Goal: Check status

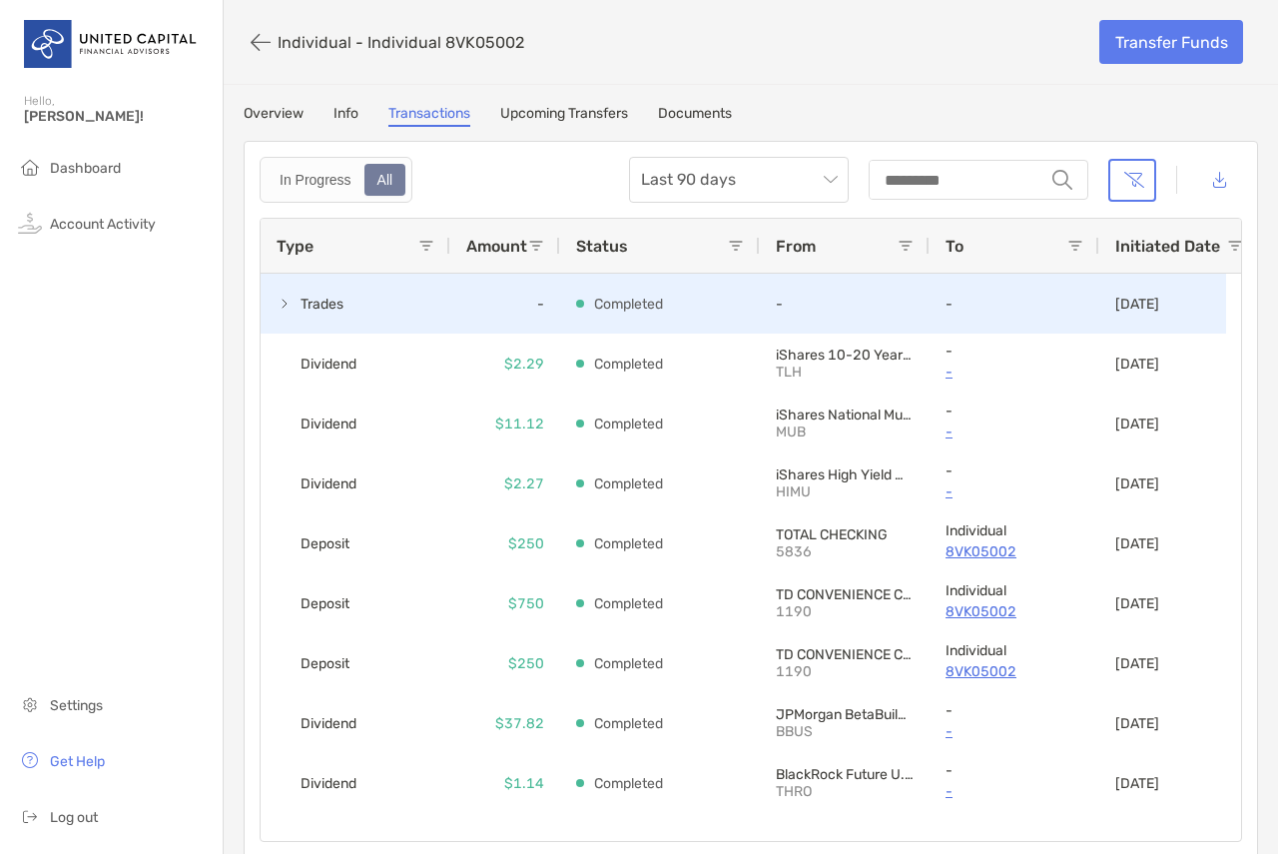
click at [382, 310] on div "Trades" at bounding box center [356, 304] width 190 height 60
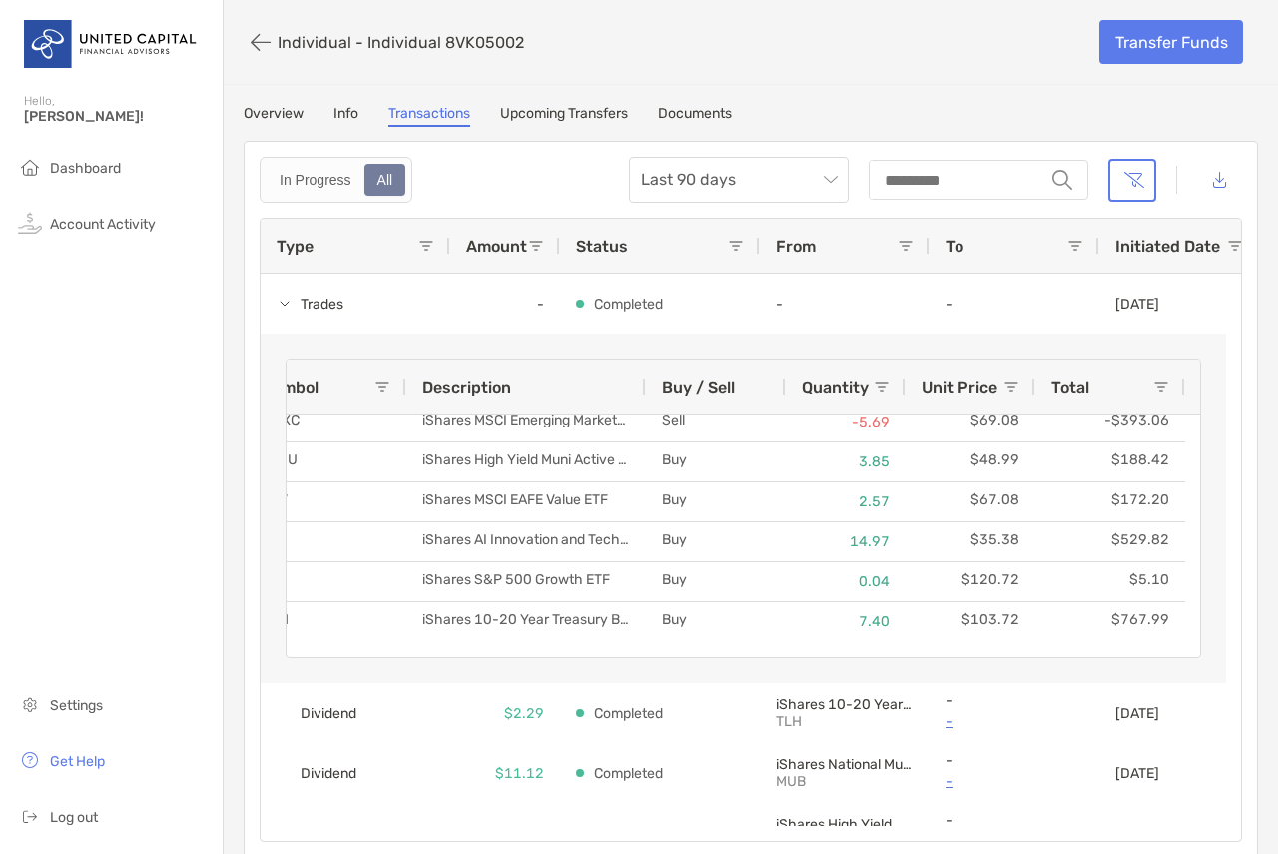
scroll to position [0, 54]
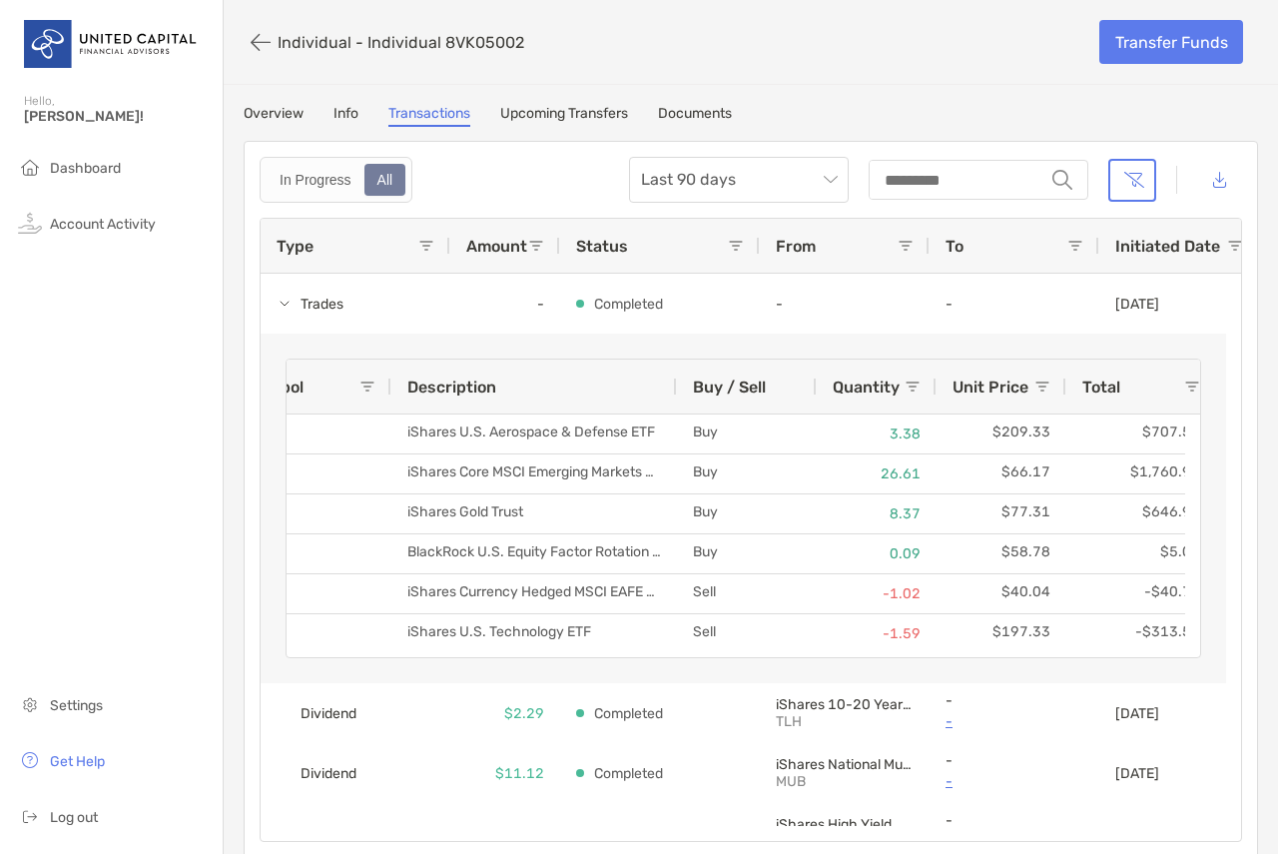
drag, startPoint x: 631, startPoint y: 391, endPoint x: 673, endPoint y: 378, distance: 43.9
click at [673, 378] on div at bounding box center [676, 387] width 8 height 54
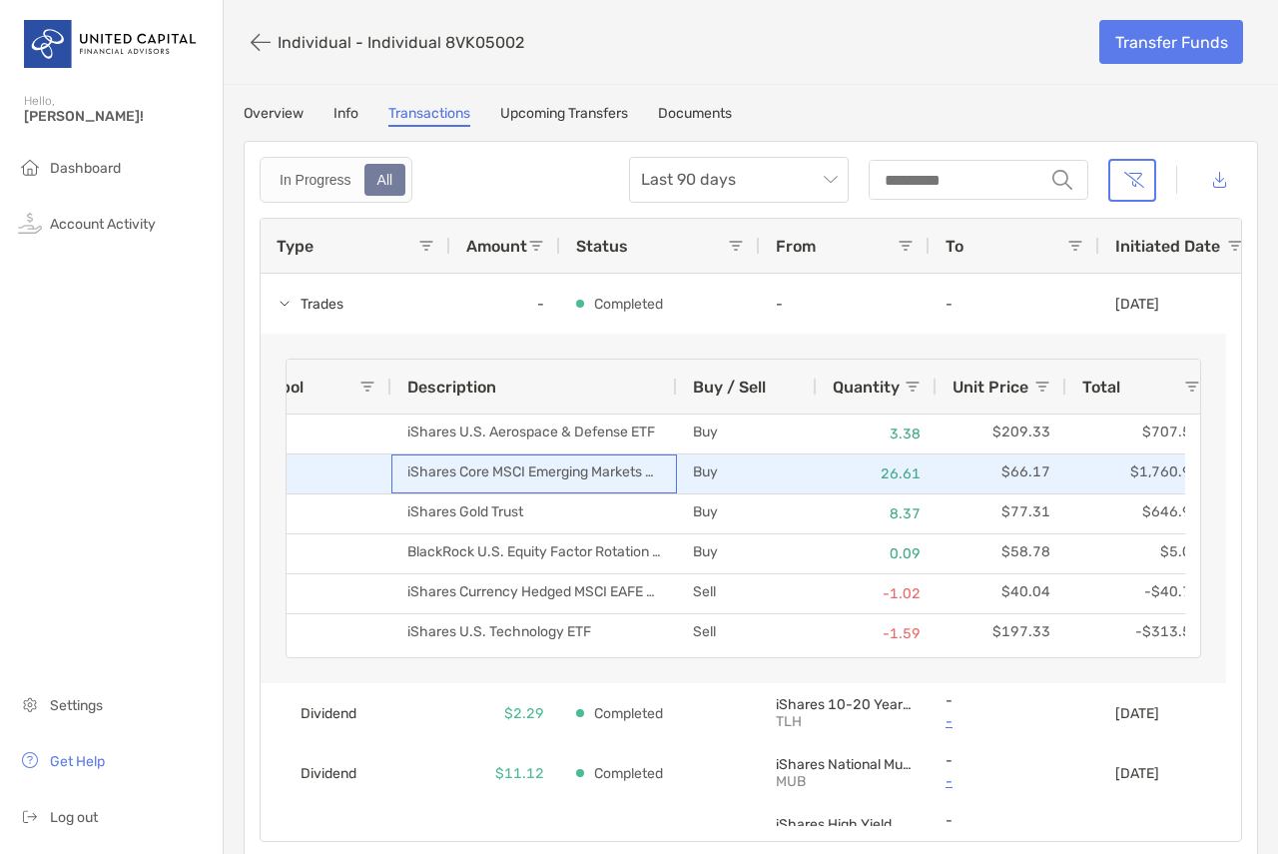
drag, startPoint x: 493, startPoint y: 472, endPoint x: 637, endPoint y: 467, distance: 143.9
click at [637, 467] on div "iShares Core MSCI Emerging Markets ETF" at bounding box center [534, 473] width 286 height 39
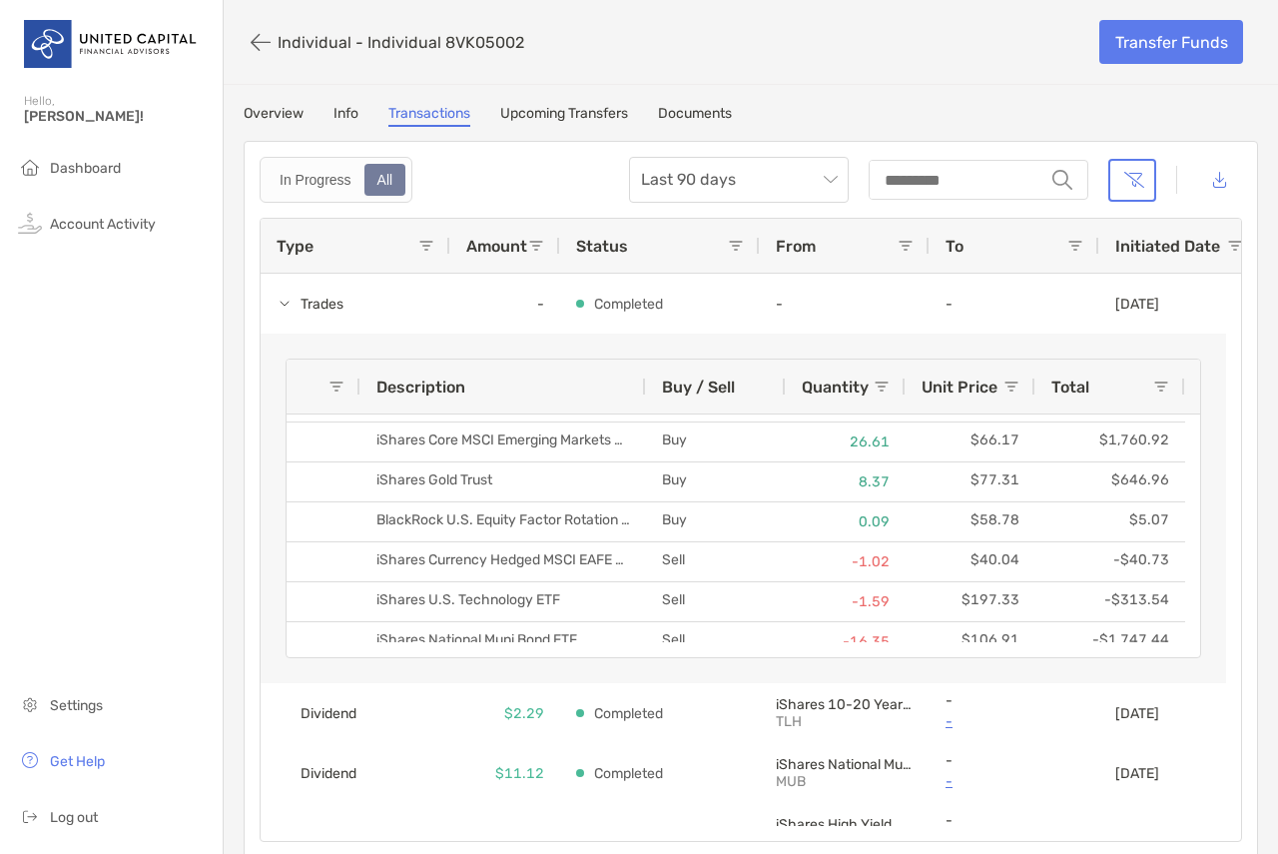
scroll to position [0, 0]
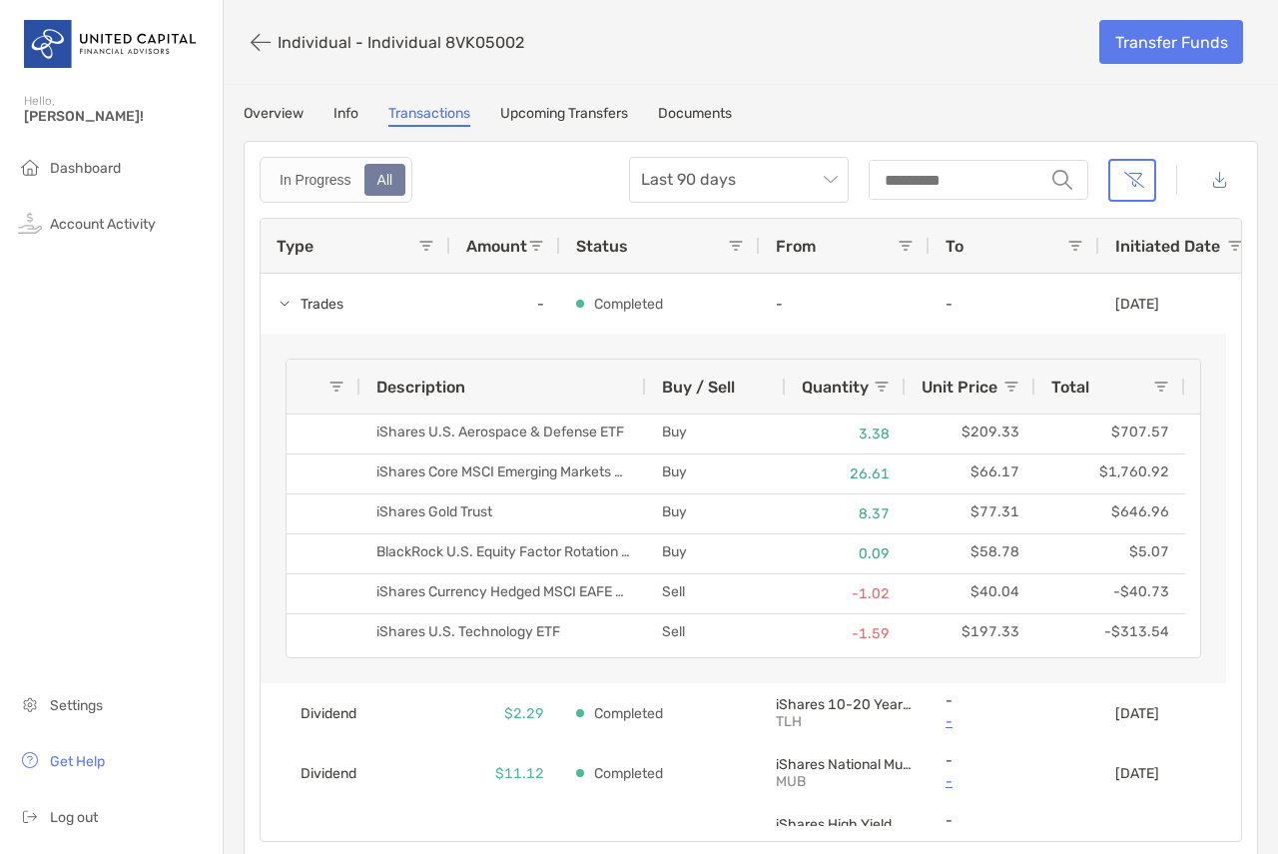
click at [332, 126] on div "Overview Info Transactions Upcoming Transfers Documents" at bounding box center [751, 116] width 1015 height 22
click at [335, 116] on link "Info" at bounding box center [346, 116] width 25 height 22
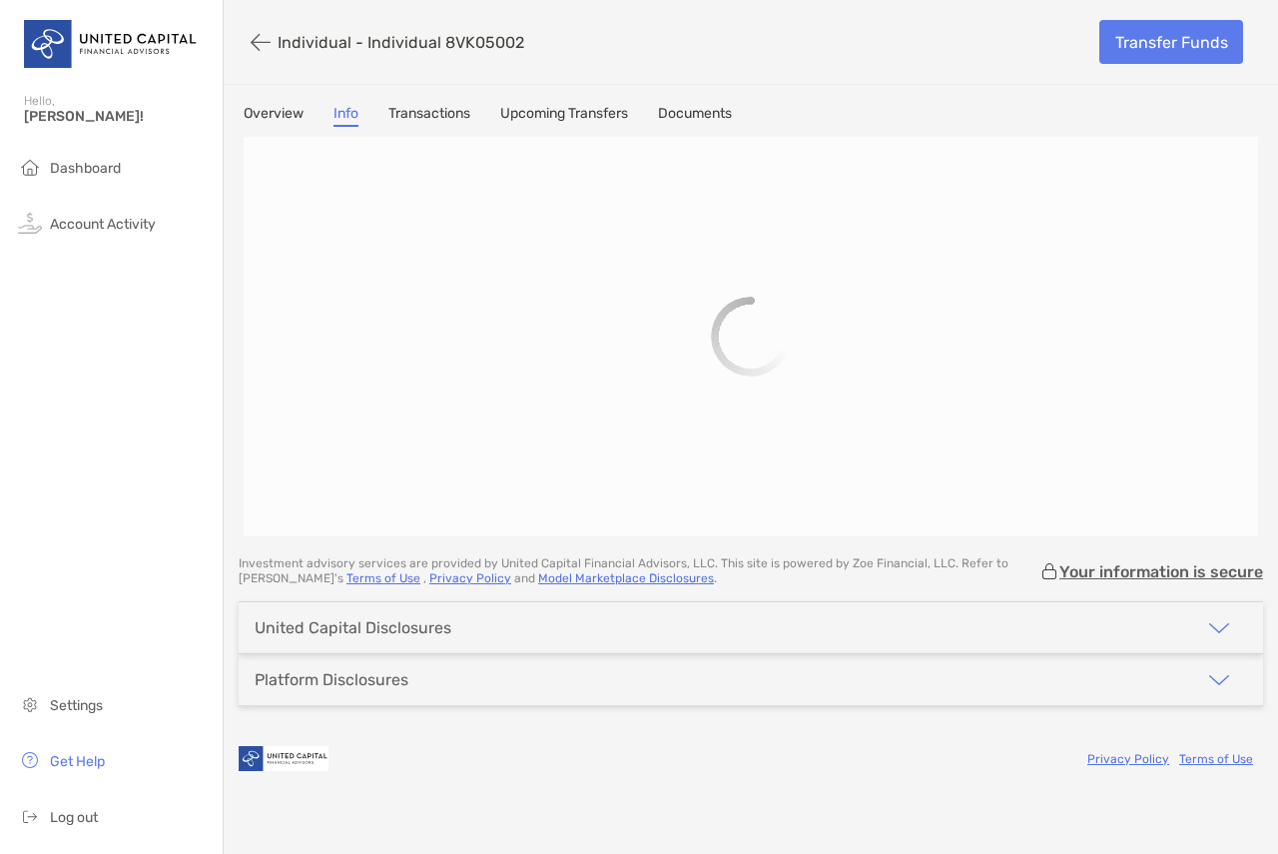
click at [699, 115] on link "Documents" at bounding box center [695, 116] width 74 height 22
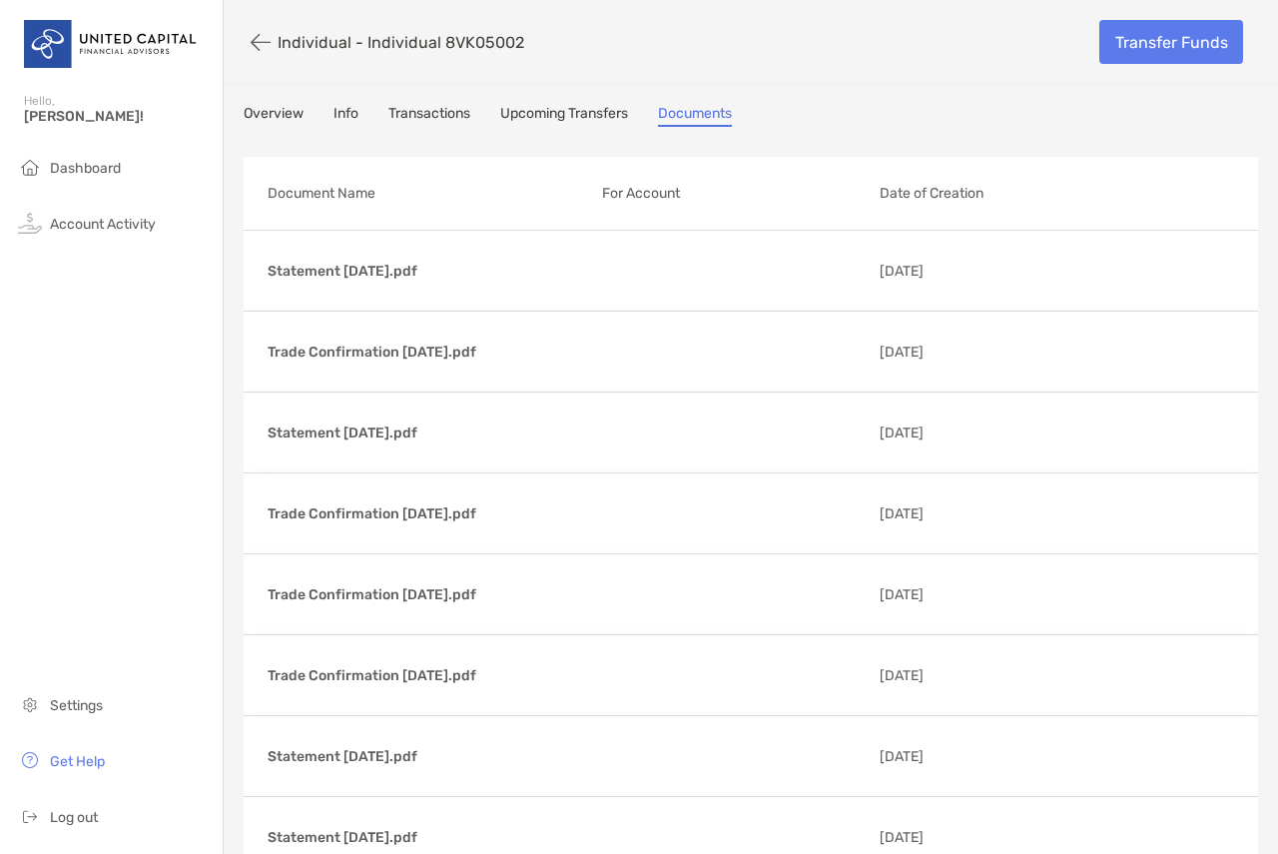
click at [268, 110] on link "Overview" at bounding box center [274, 116] width 60 height 22
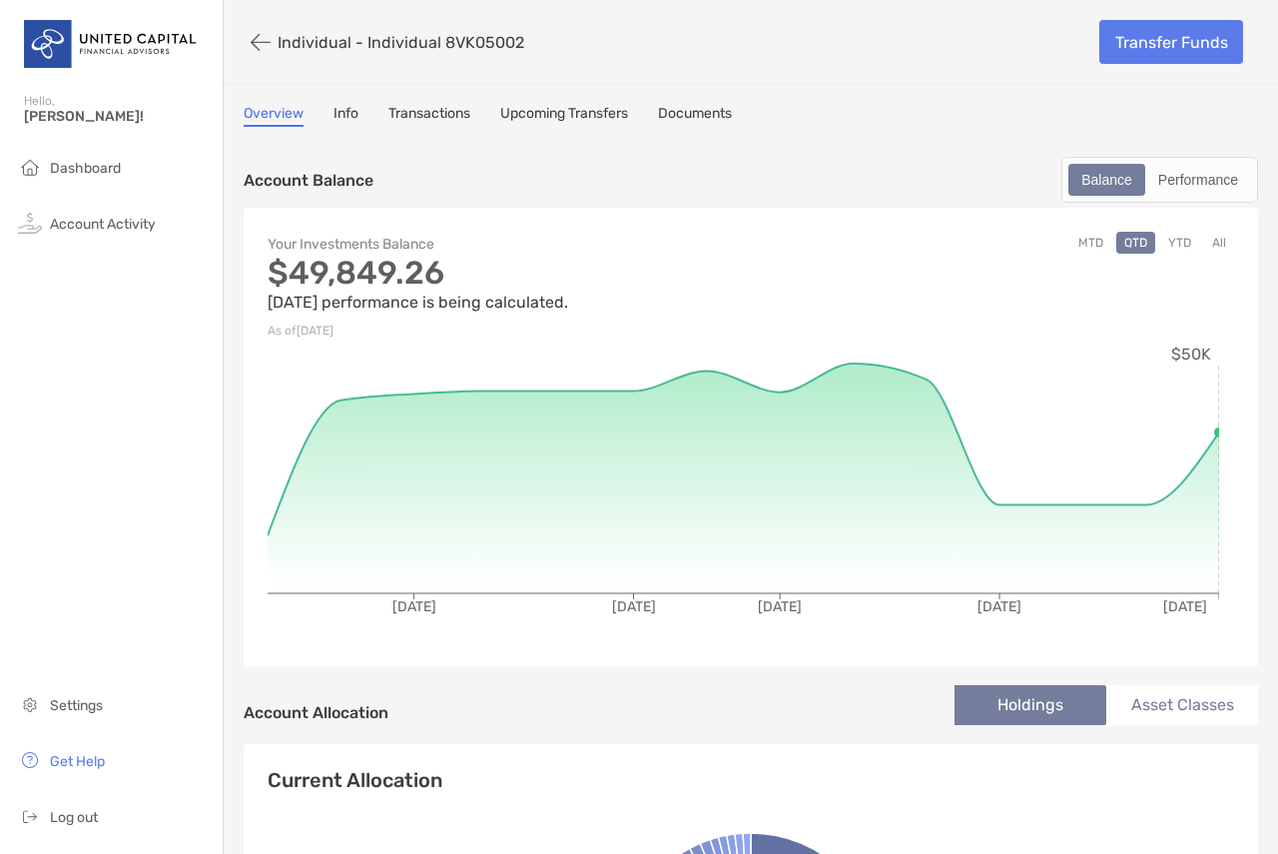
click at [1160, 236] on button "YTD" at bounding box center [1179, 243] width 39 height 22
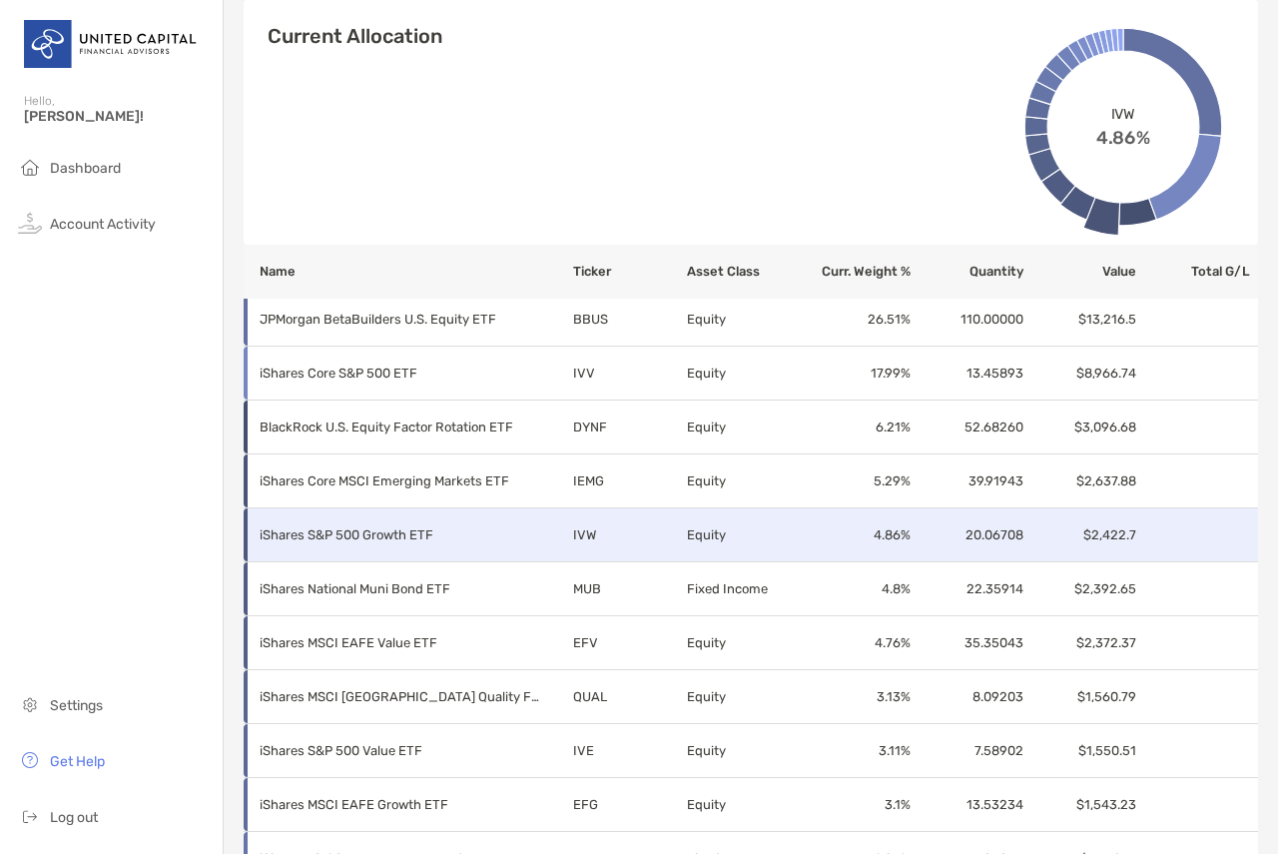
scroll to position [757, 0]
